Goal: Transaction & Acquisition: Purchase product/service

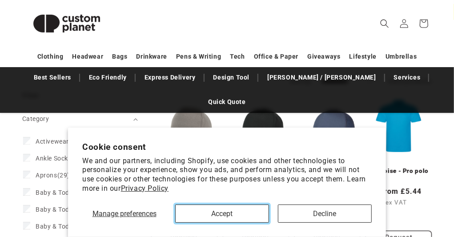
click at [251, 217] on button "Accept" at bounding box center [222, 213] width 94 height 18
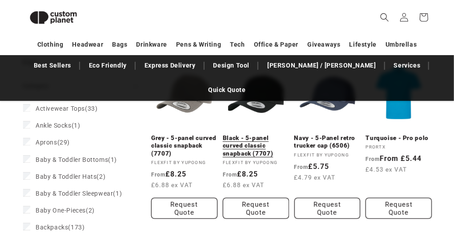
scroll to position [121, 0]
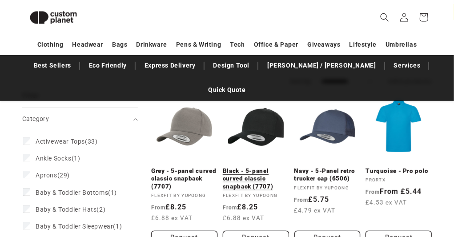
click at [261, 167] on link "Black - 5-panel curved classic snapback (7707)" at bounding box center [256, 179] width 66 height 24
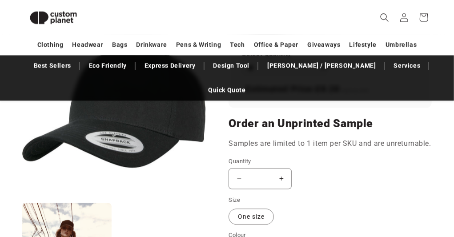
scroll to position [833, 0]
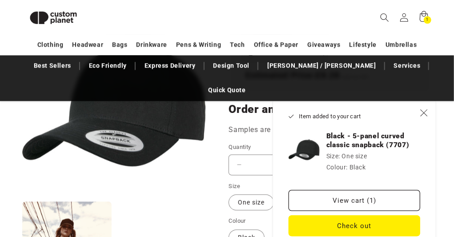
scroll to position [834, 0]
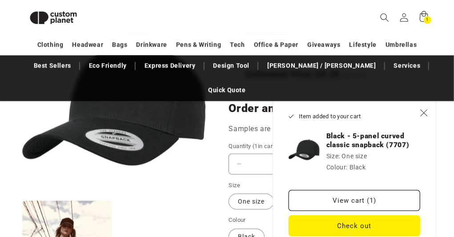
click at [201, 120] on ul "Open media 1 in modal Open media 2 in modal" at bounding box center [114, 159] width 184 height 297
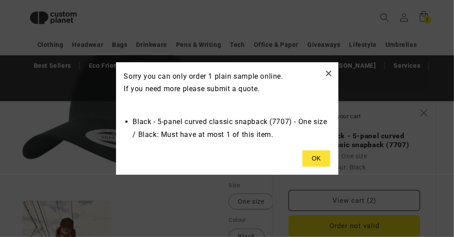
click at [321, 163] on button at bounding box center [316, 158] width 28 height 17
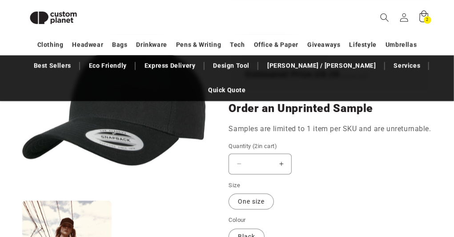
click at [423, 14] on icon at bounding box center [423, 17] width 21 height 21
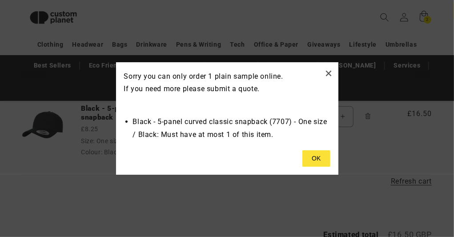
scroll to position [121, 0]
click at [323, 158] on button at bounding box center [316, 158] width 28 height 17
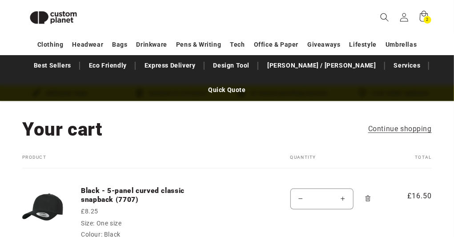
scroll to position [32, 0]
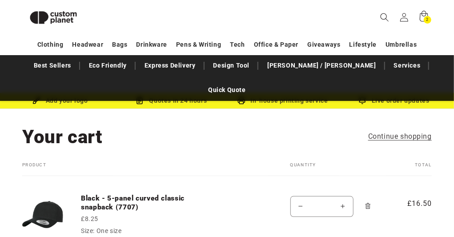
click at [298, 196] on button "Decrease quantity for Black - 5-panel curved classic snapback (7707)" at bounding box center [301, 206] width 20 height 21
type input "*"
